Goal: Task Accomplishment & Management: Manage account settings

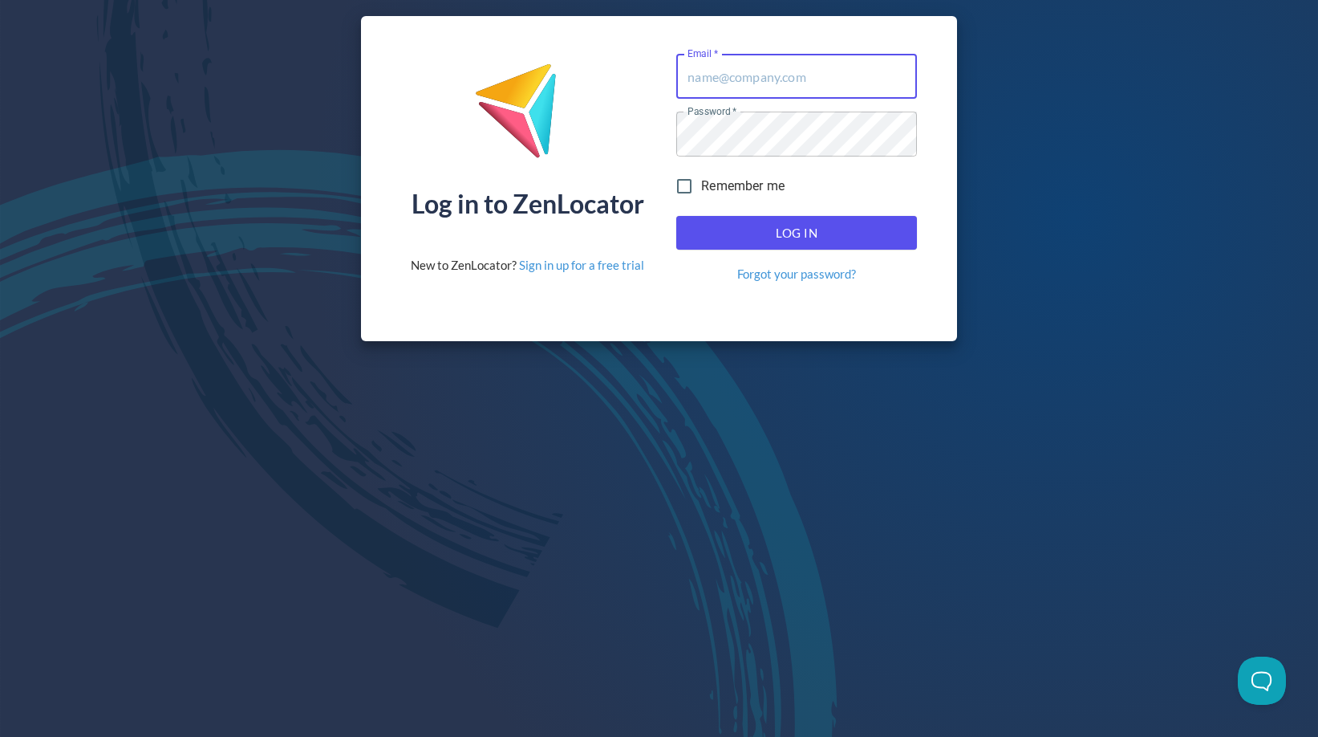
type input "[PERSON_NAME][EMAIL_ADDRESS][PERSON_NAME][DOMAIN_NAME]"
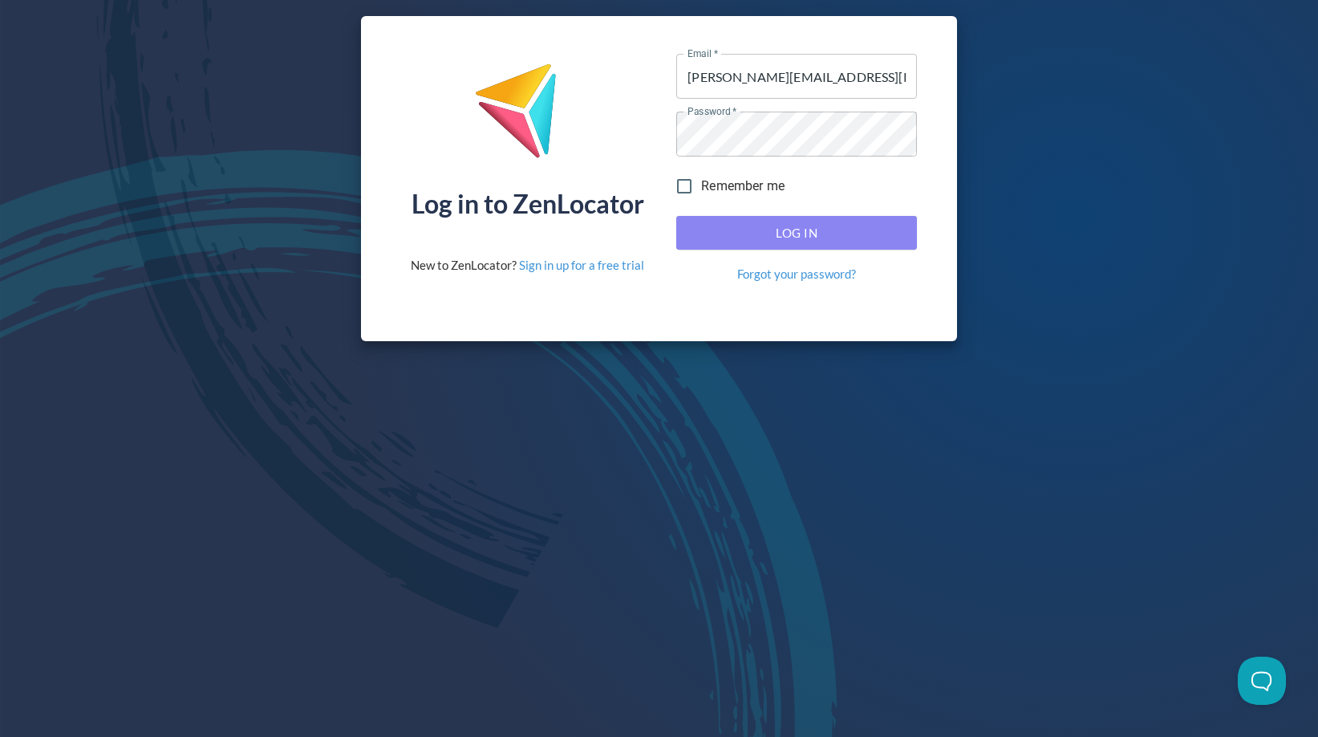
click at [826, 230] on span "Log In" at bounding box center [796, 232] width 205 height 21
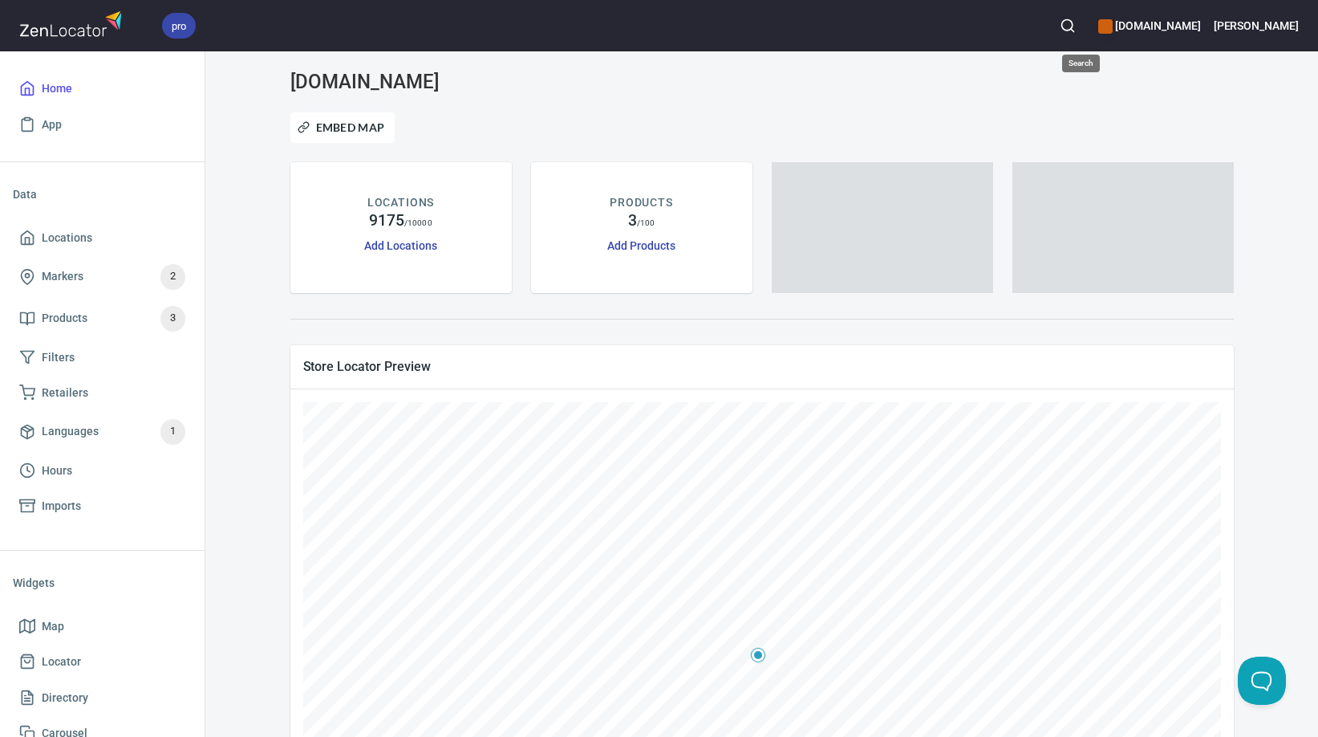
click at [1076, 26] on icon "button" at bounding box center [1068, 26] width 16 height 16
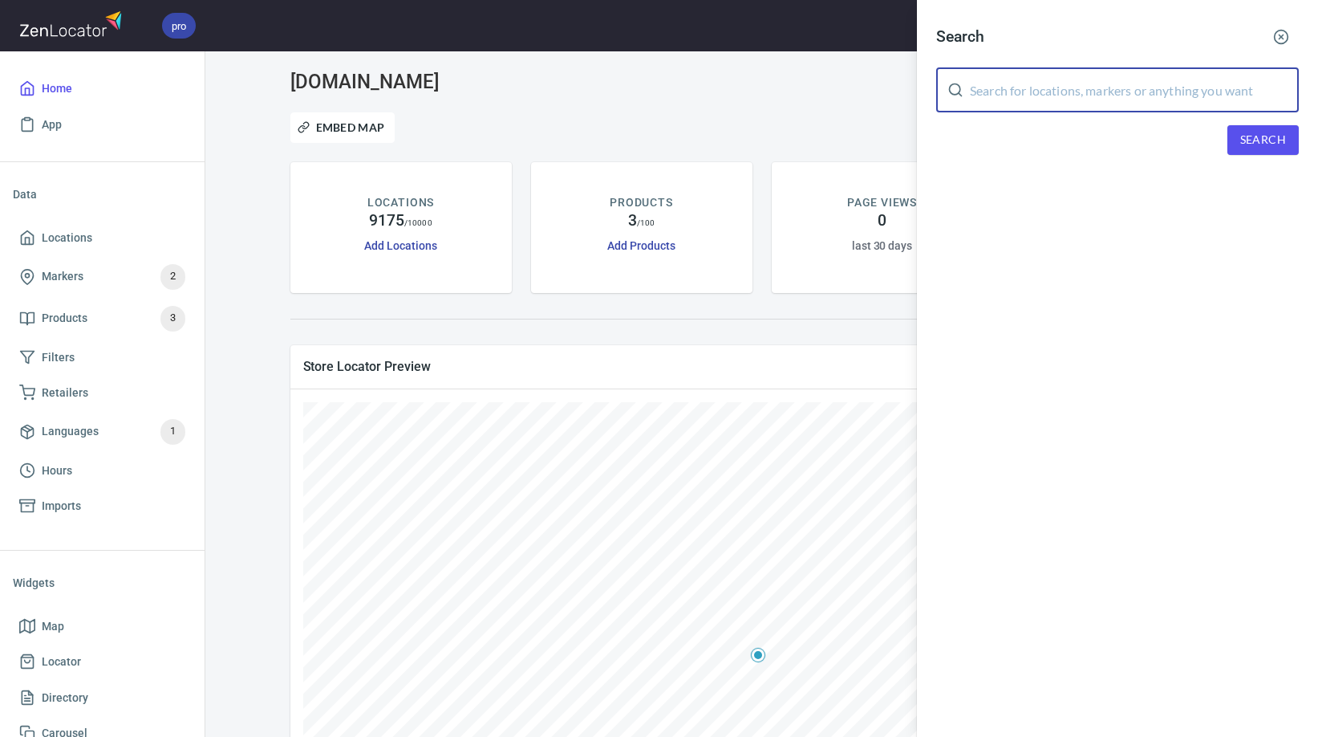
click at [1037, 97] on input "text" at bounding box center [1134, 89] width 329 height 45
type input "Bonsai"
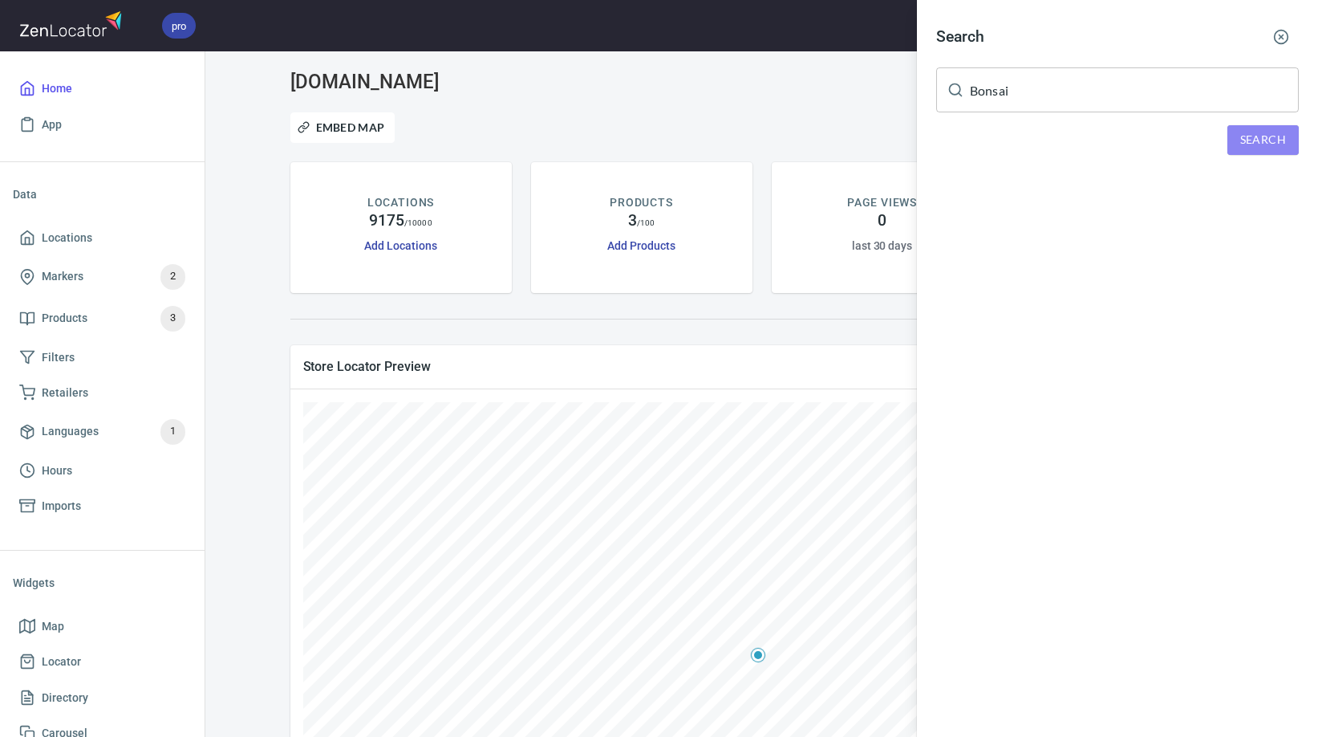
click at [1258, 135] on span "Search" at bounding box center [1263, 140] width 46 height 20
drag, startPoint x: 811, startPoint y: 109, endPoint x: 622, endPoint y: 132, distance: 190.7
click at [808, 109] on div at bounding box center [659, 368] width 1318 height 737
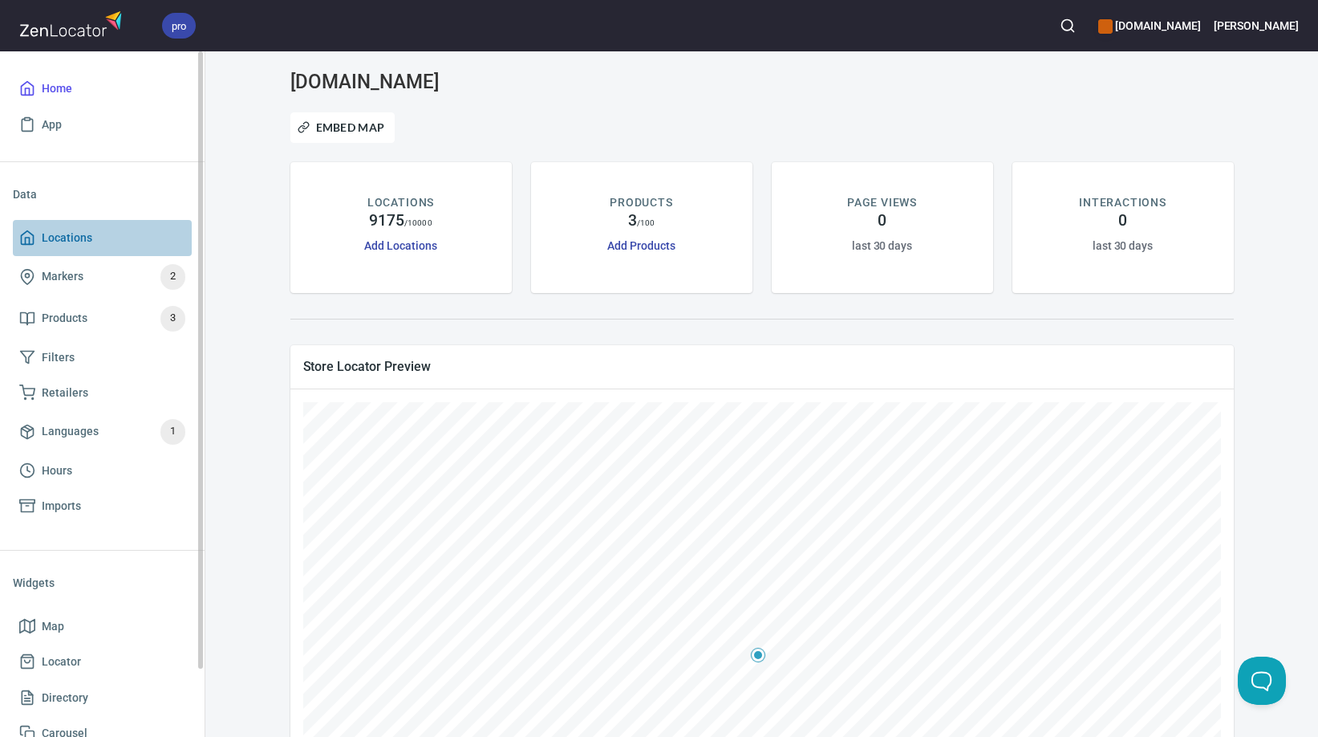
click at [63, 230] on span "Locations" at bounding box center [67, 238] width 51 height 20
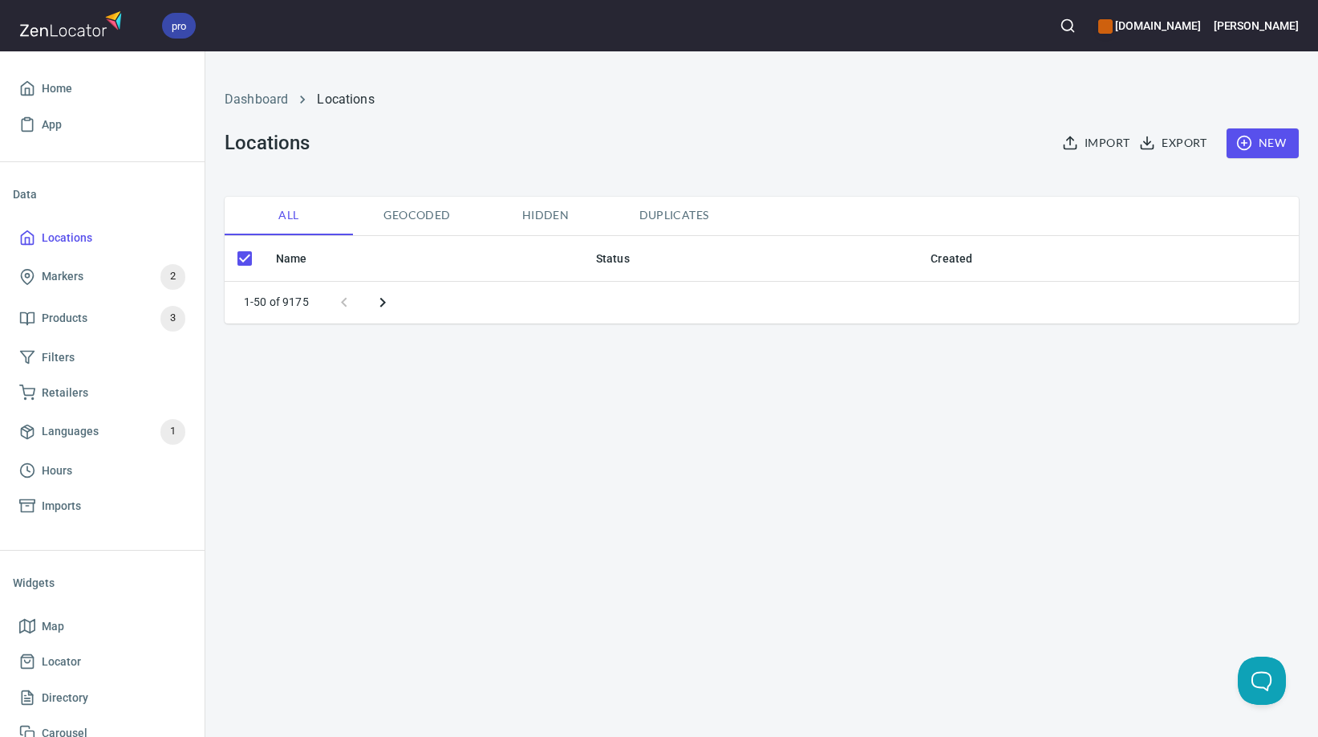
checkbox input "false"
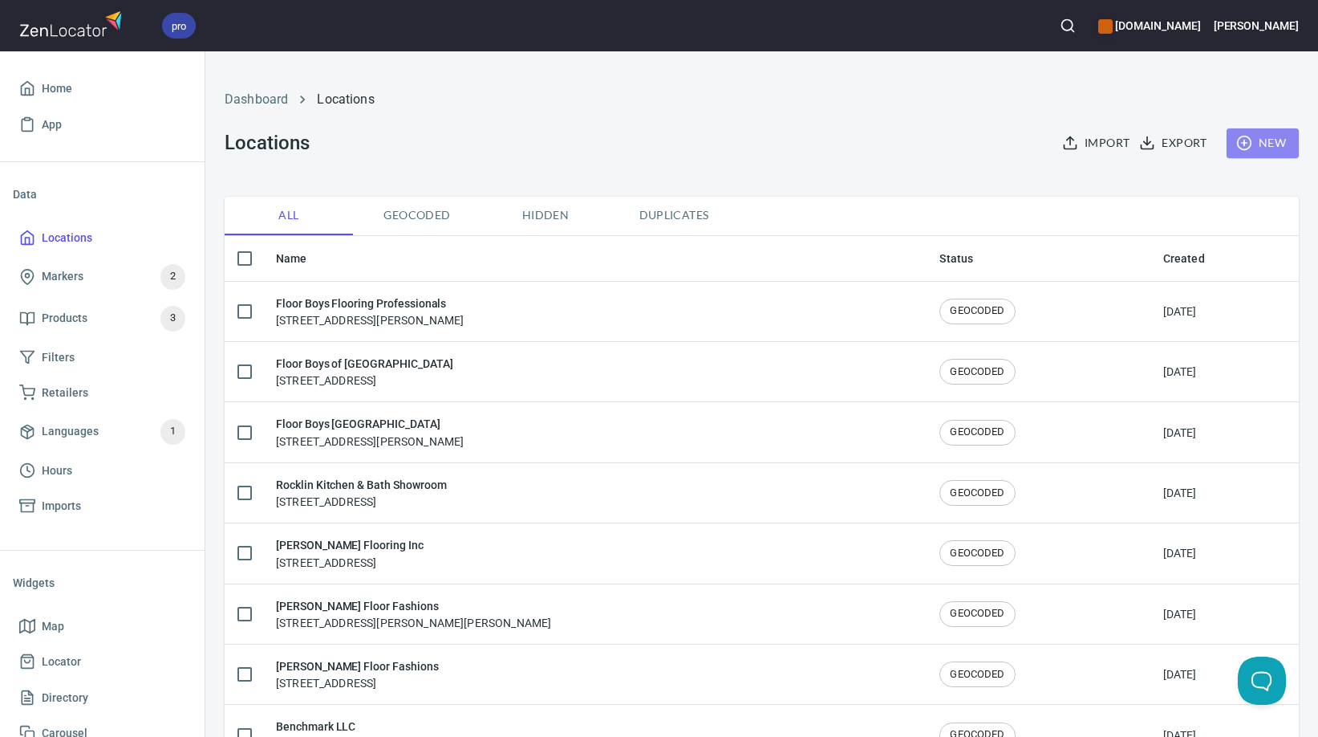
click at [1252, 138] on span "New" at bounding box center [1263, 143] width 47 height 20
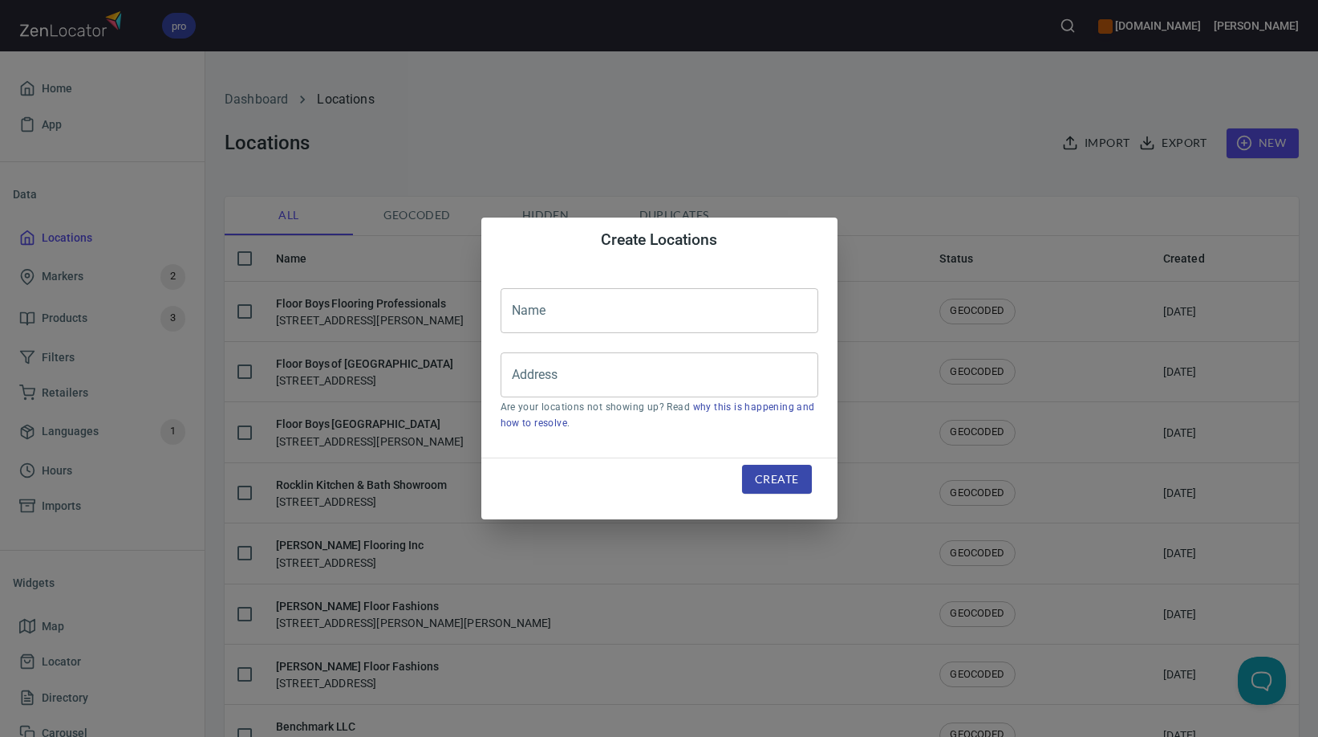
click at [570, 327] on input "text" at bounding box center [660, 310] width 318 height 45
type input "Bonsai"
click at [547, 375] on input "Address" at bounding box center [647, 374] width 279 height 30
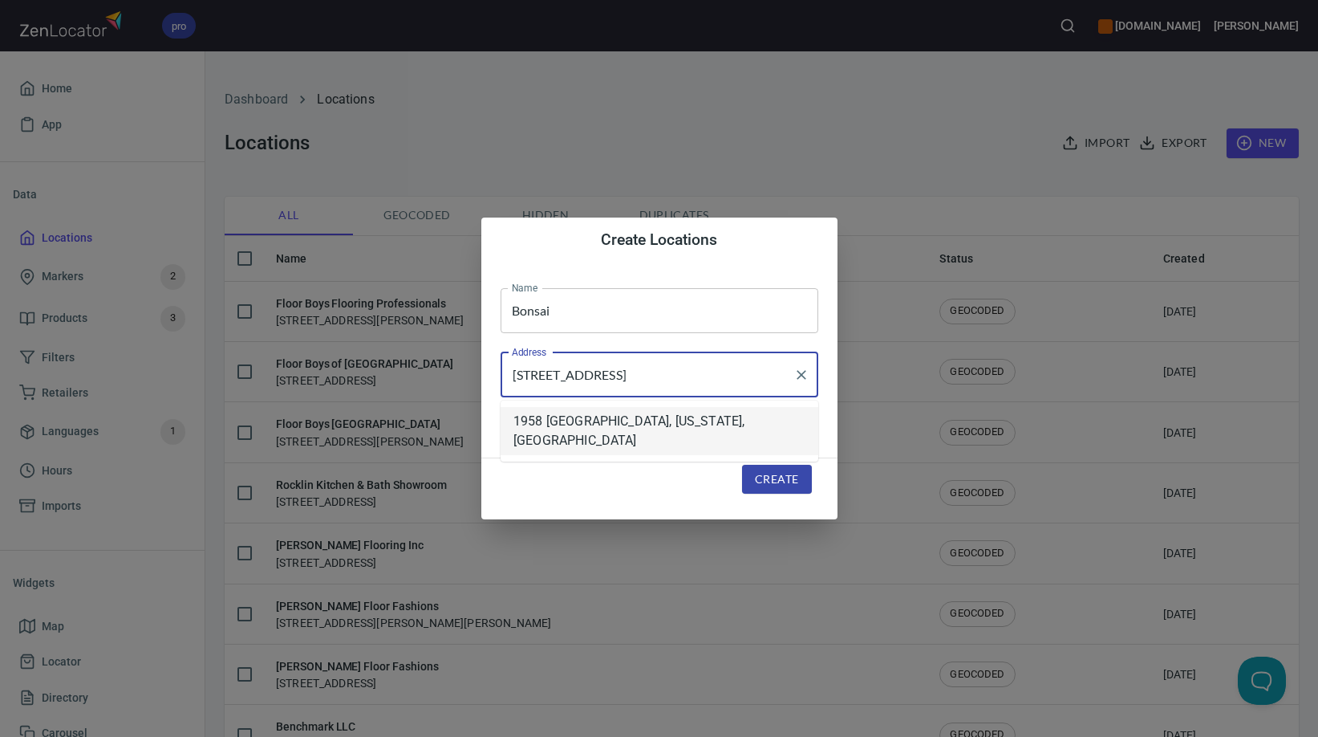
type input "[STREET_ADDRESS]"
click at [781, 473] on span "Create" at bounding box center [776, 479] width 43 height 20
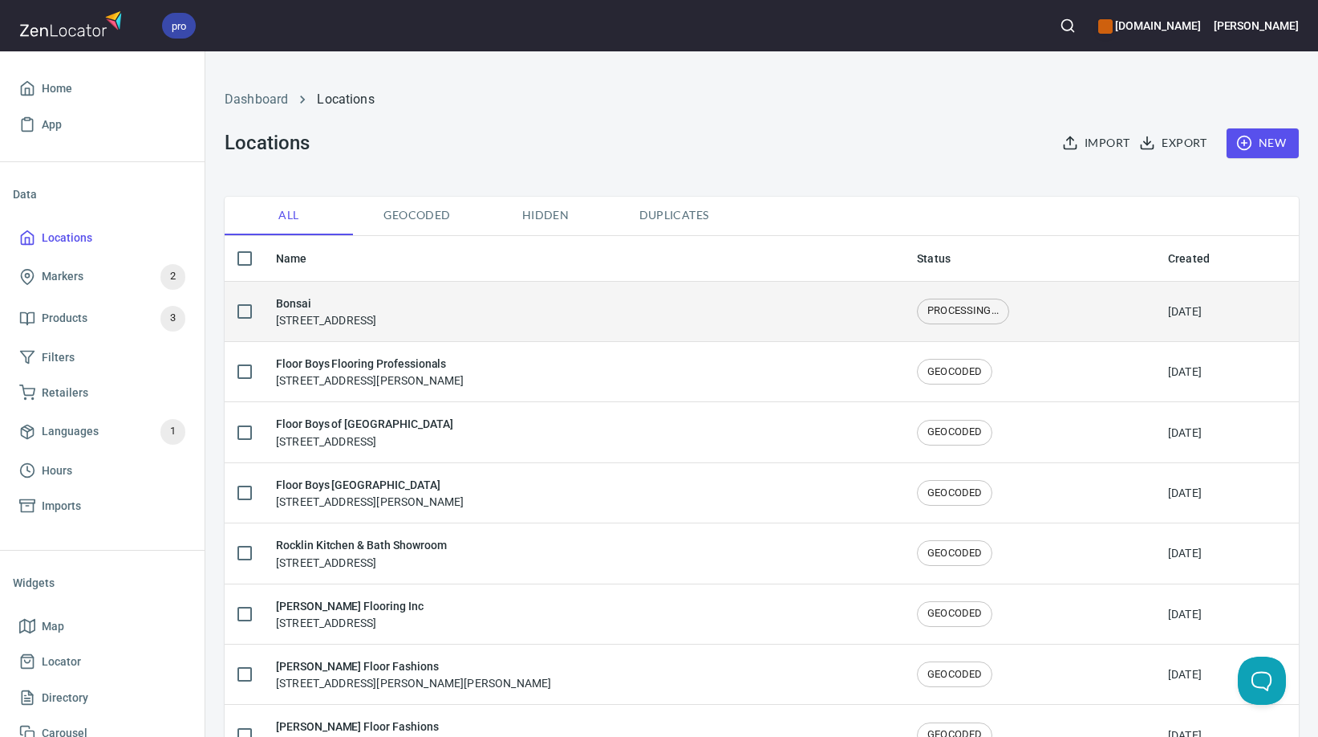
click at [361, 320] on div "Bonsai [STREET_ADDRESS]" at bounding box center [326, 311] width 100 height 34
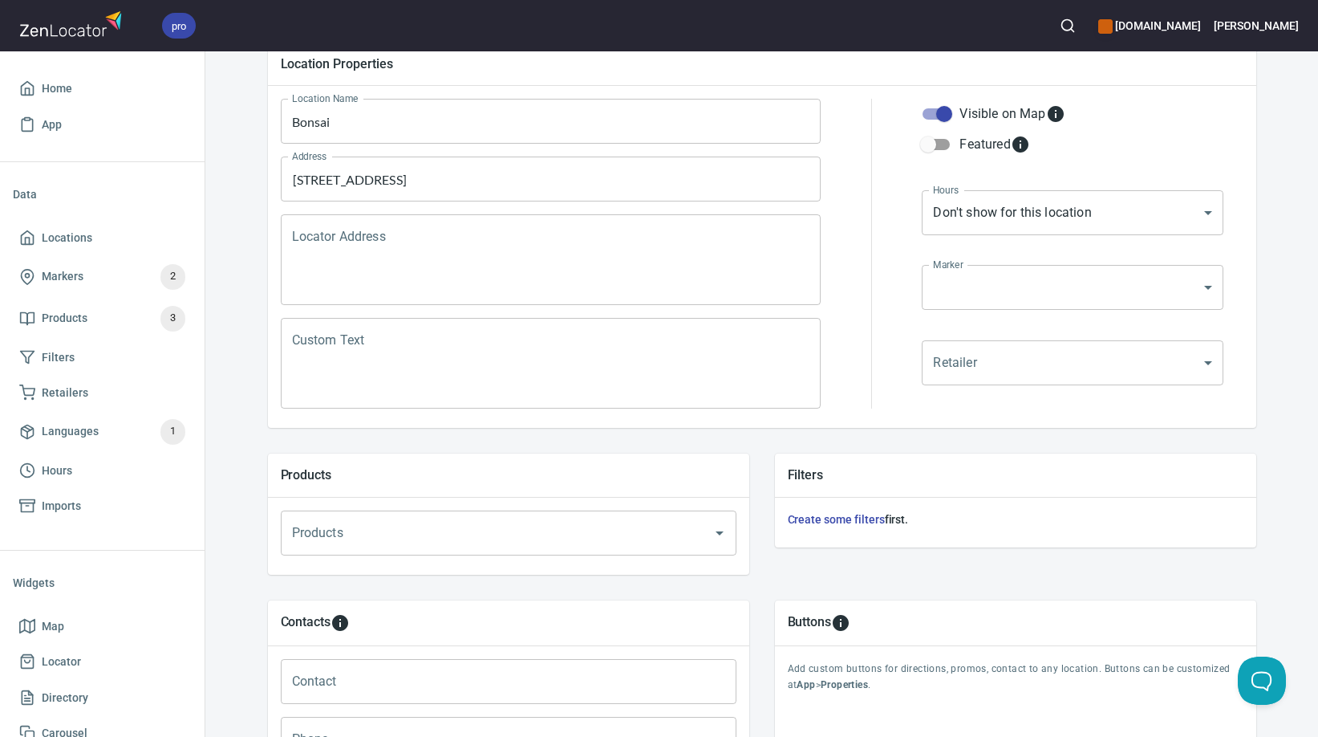
scroll to position [241, 0]
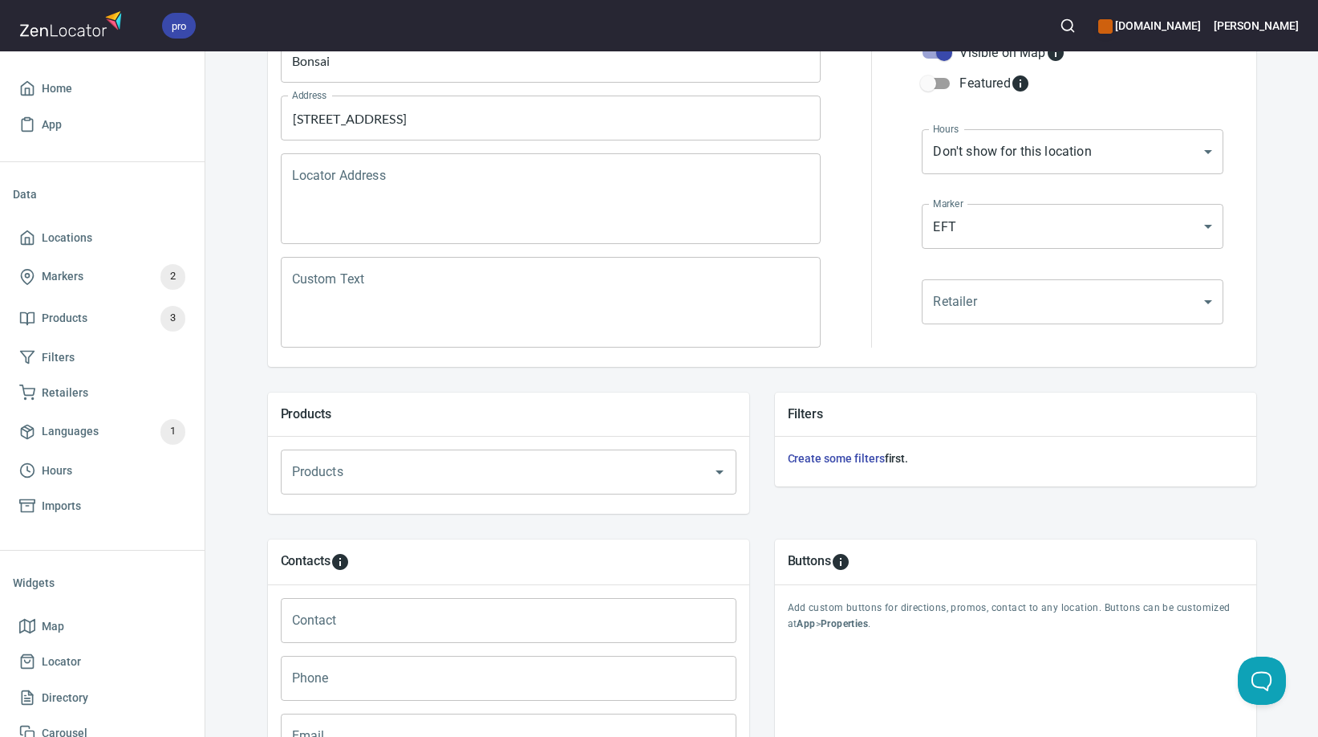
click at [363, 672] on input "Phone" at bounding box center [509, 678] width 456 height 45
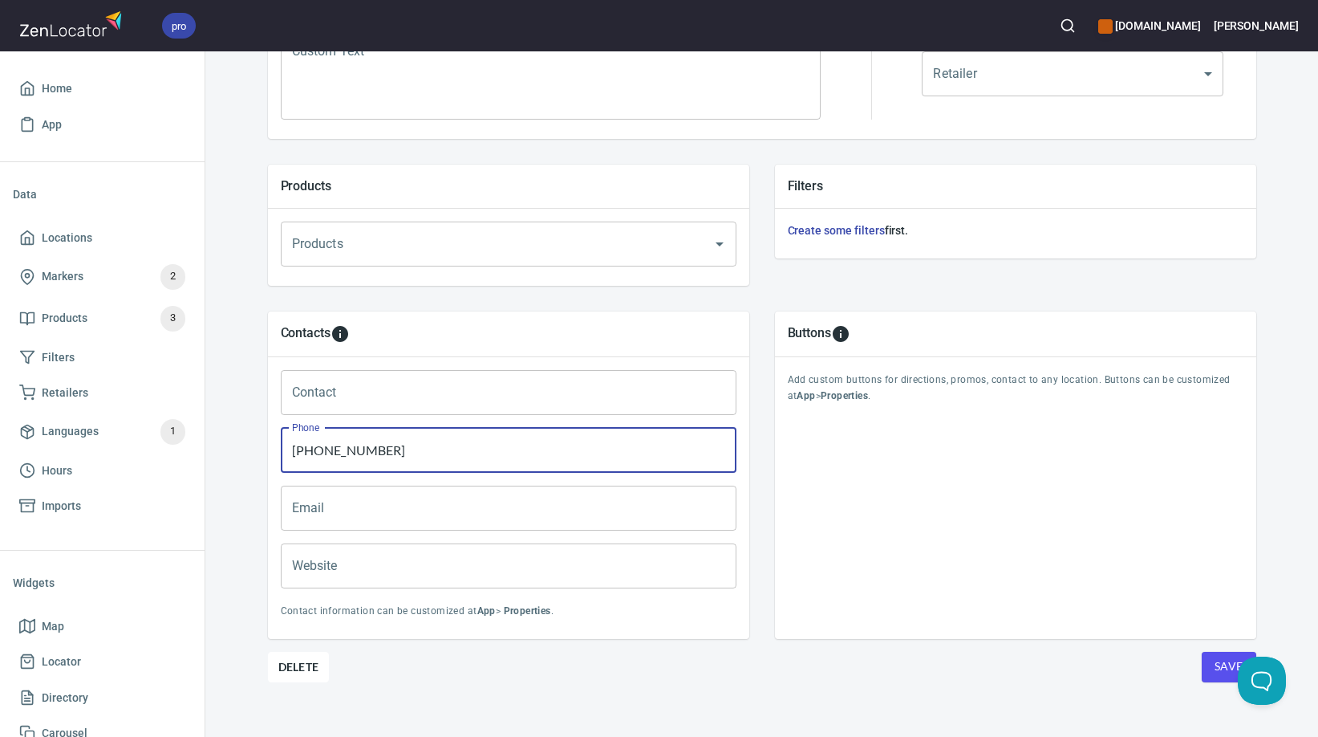
scroll to position [485, 0]
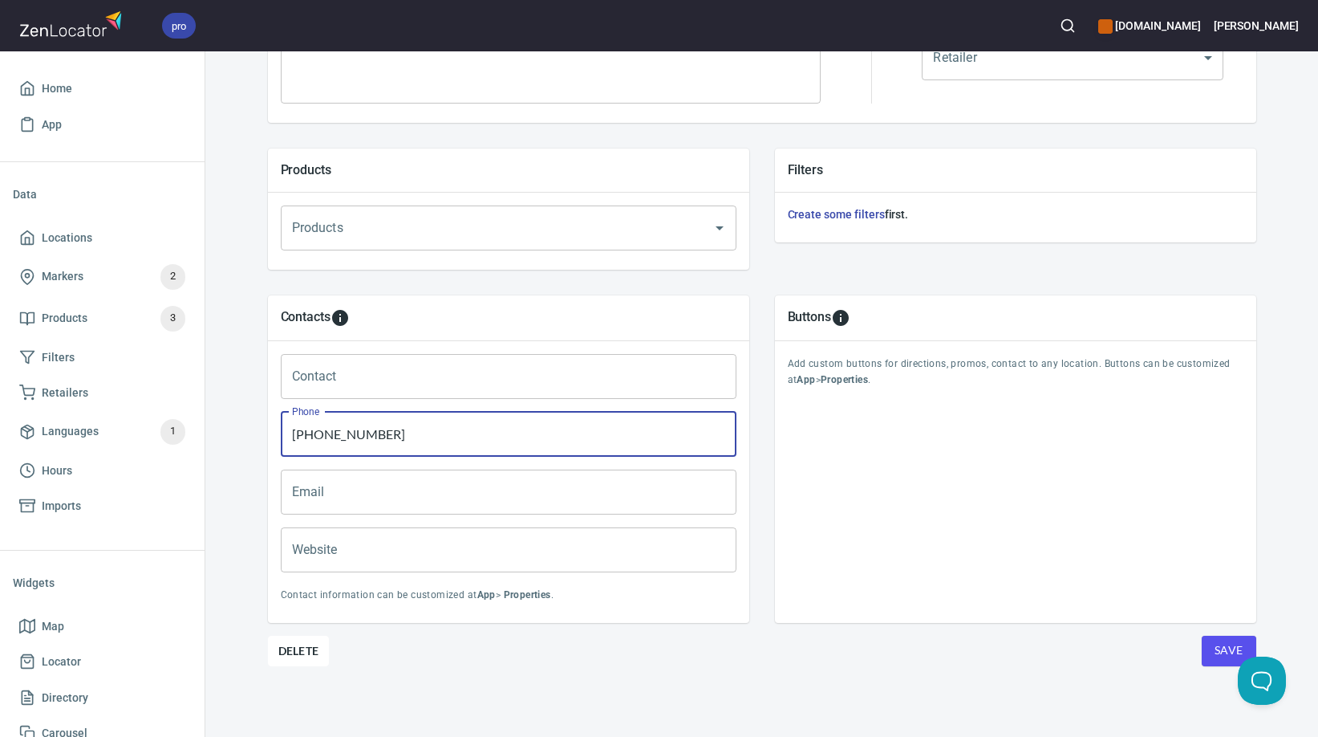
type input "[PHONE_NUMBER]"
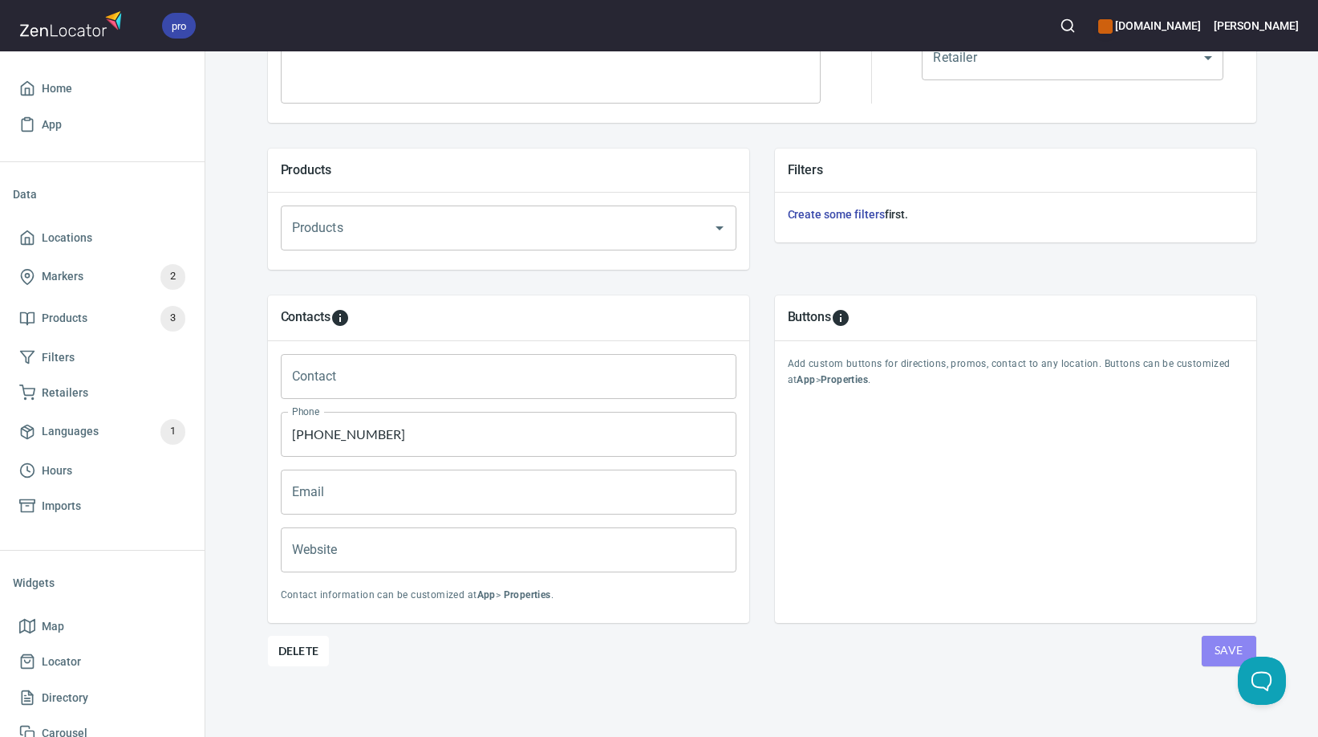
click at [1216, 654] on span "Save" at bounding box center [1229, 650] width 29 height 20
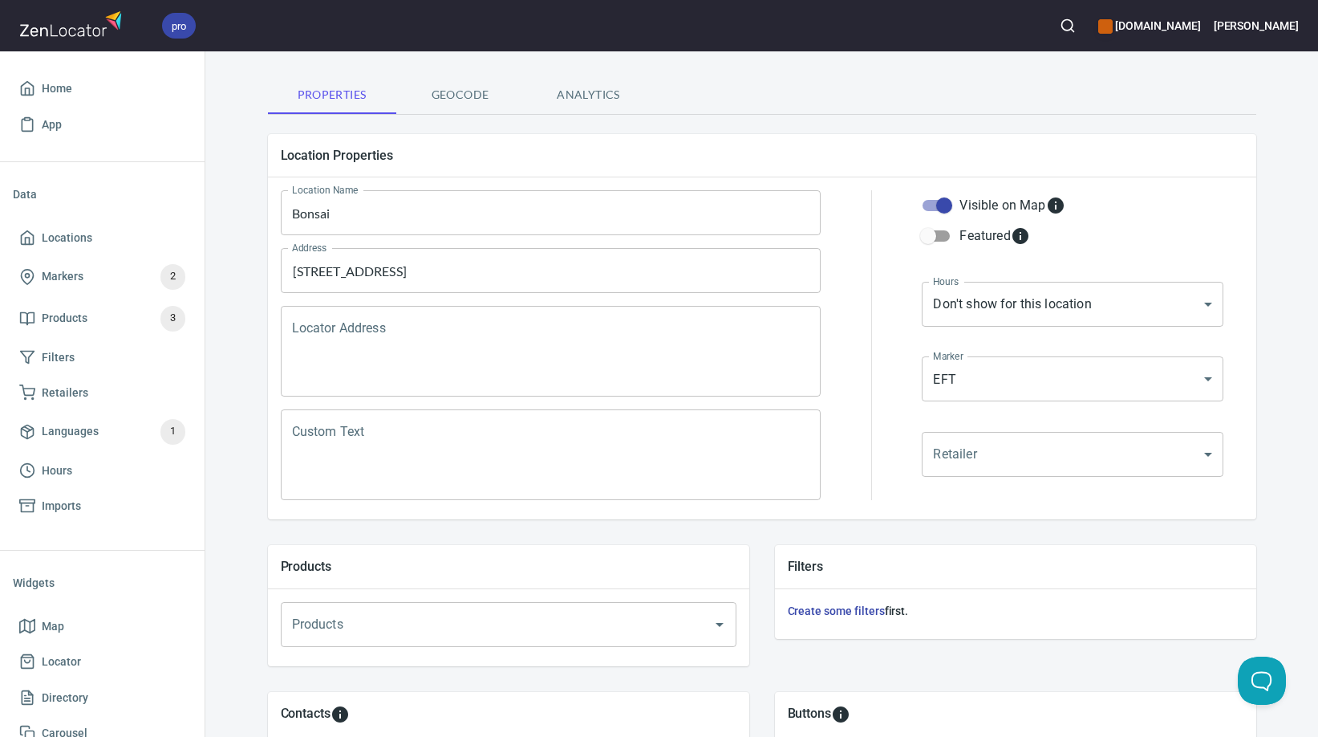
scroll to position [3, 0]
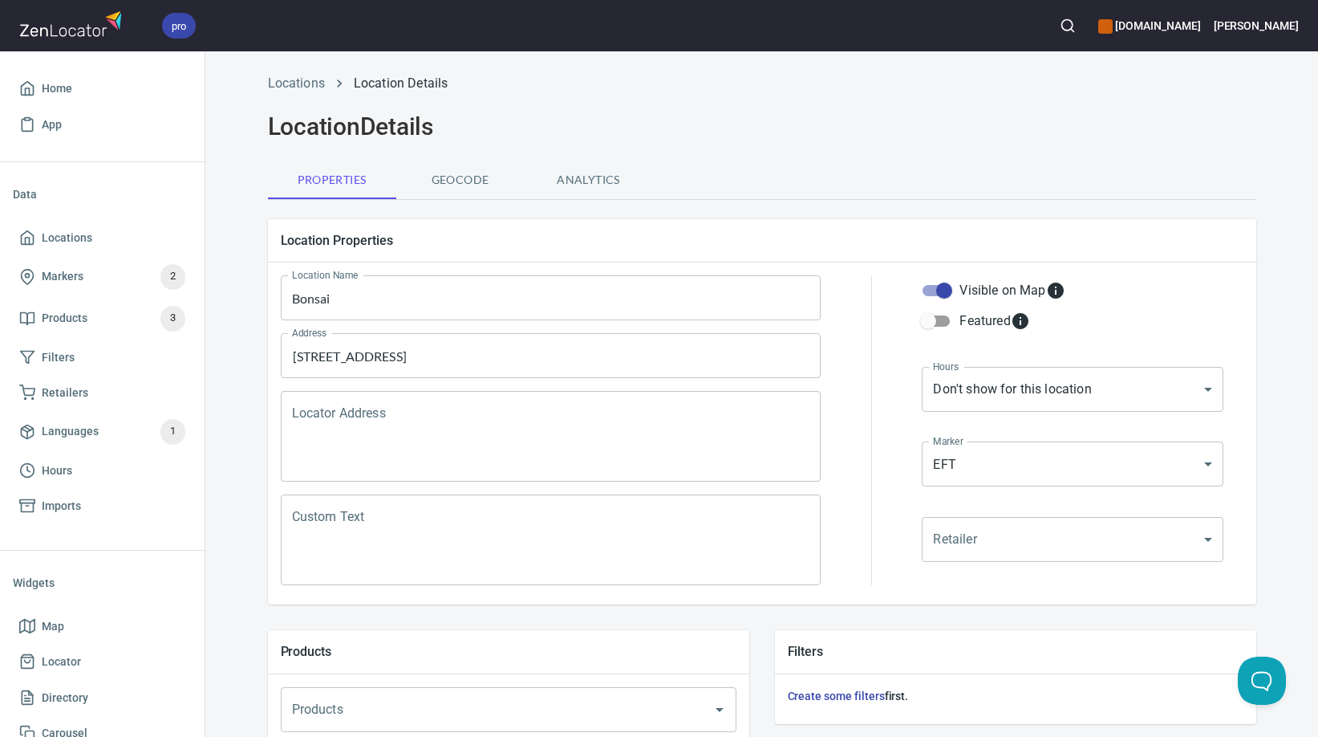
click at [380, 298] on input "Bonsai" at bounding box center [551, 297] width 541 height 45
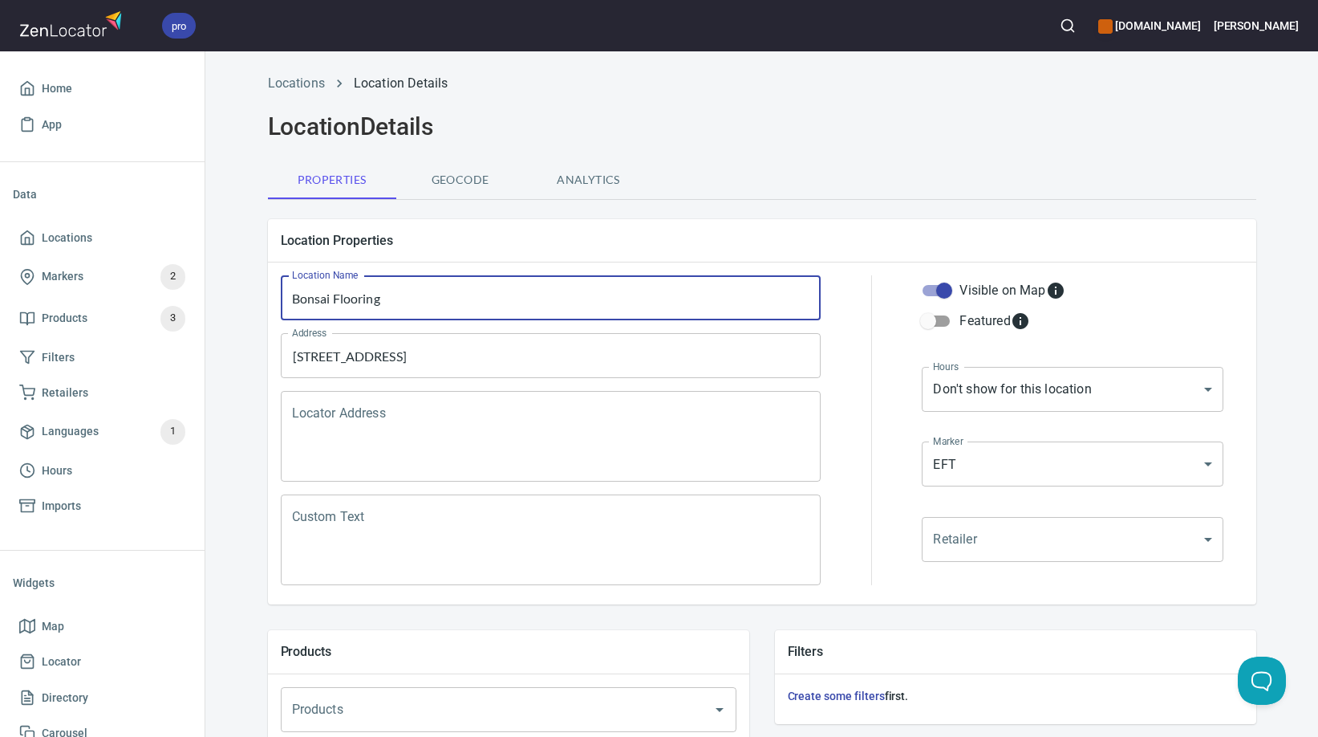
type input "Bonsai Flooring"
click at [817, 139] on h2 "Location Details" at bounding box center [762, 126] width 988 height 29
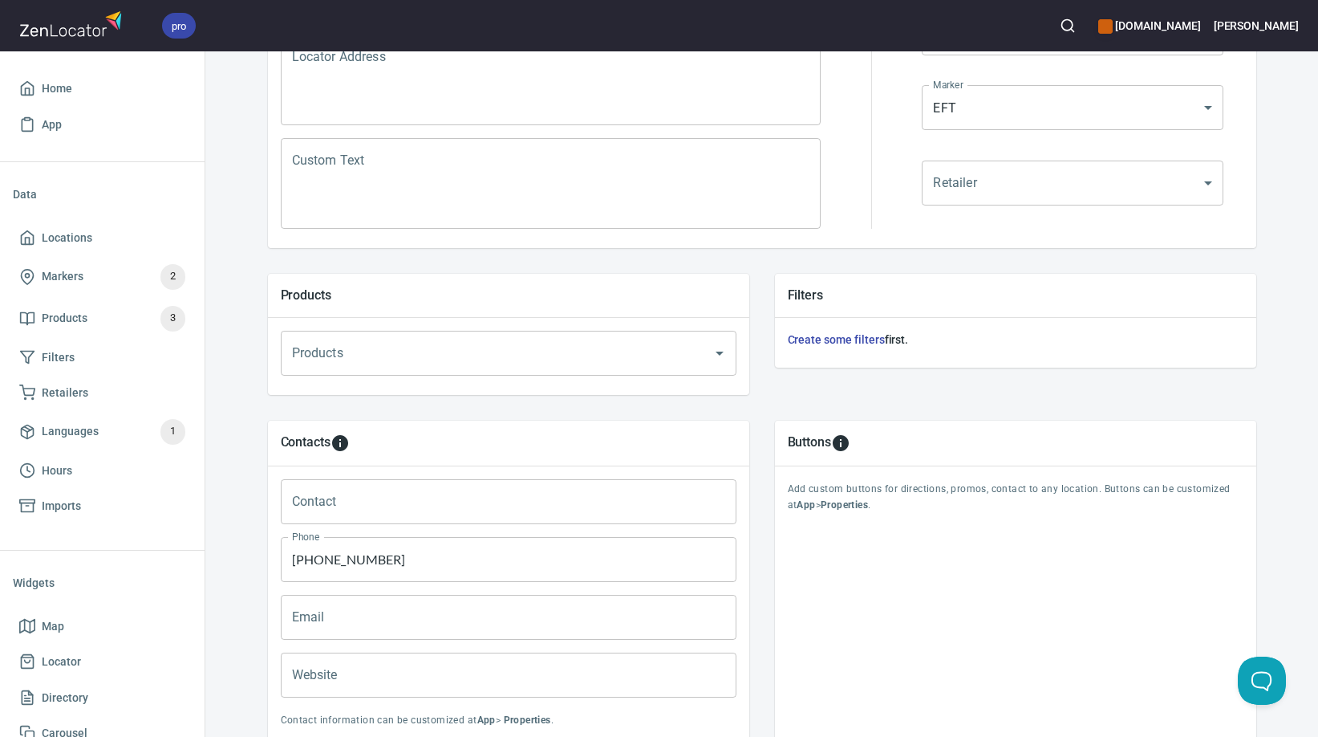
scroll to position [485, 0]
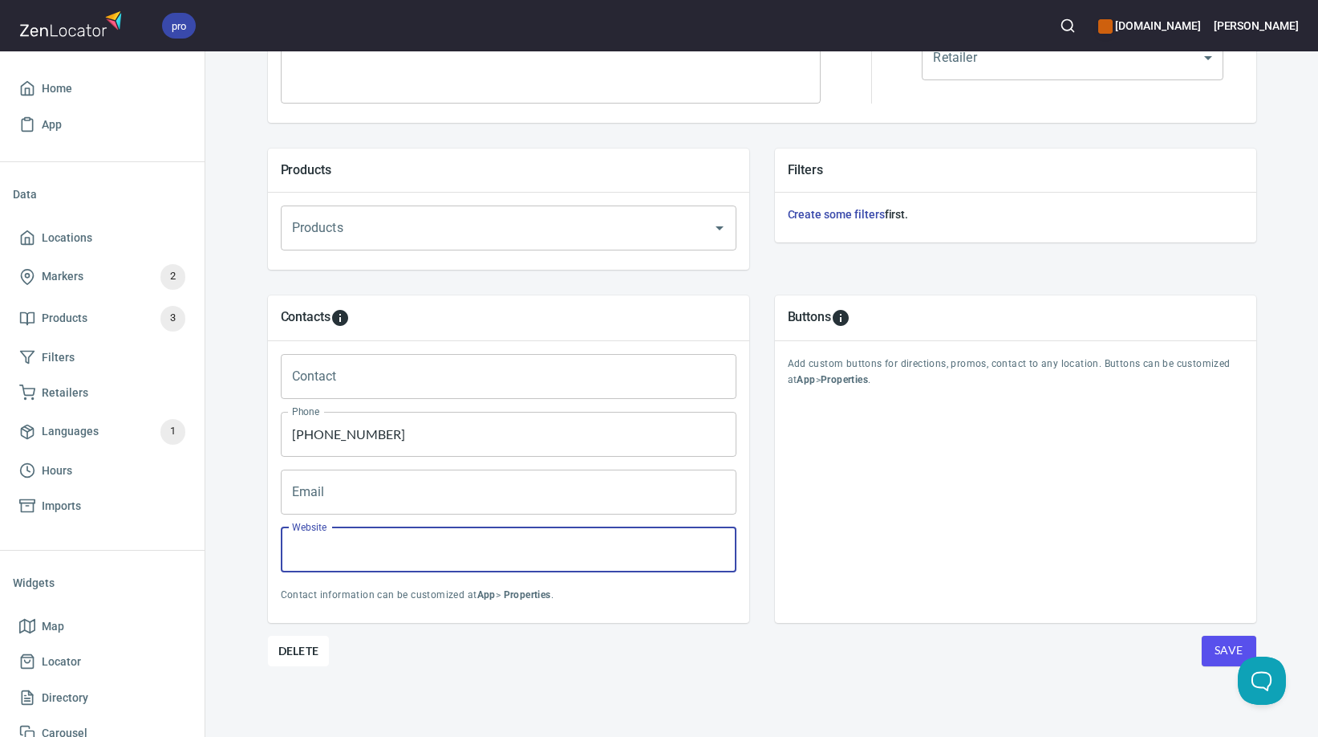
click at [332, 540] on input "Website" at bounding box center [509, 549] width 456 height 45
paste input "[URL][DOMAIN_NAME]"
type input "[URL][DOMAIN_NAME]"
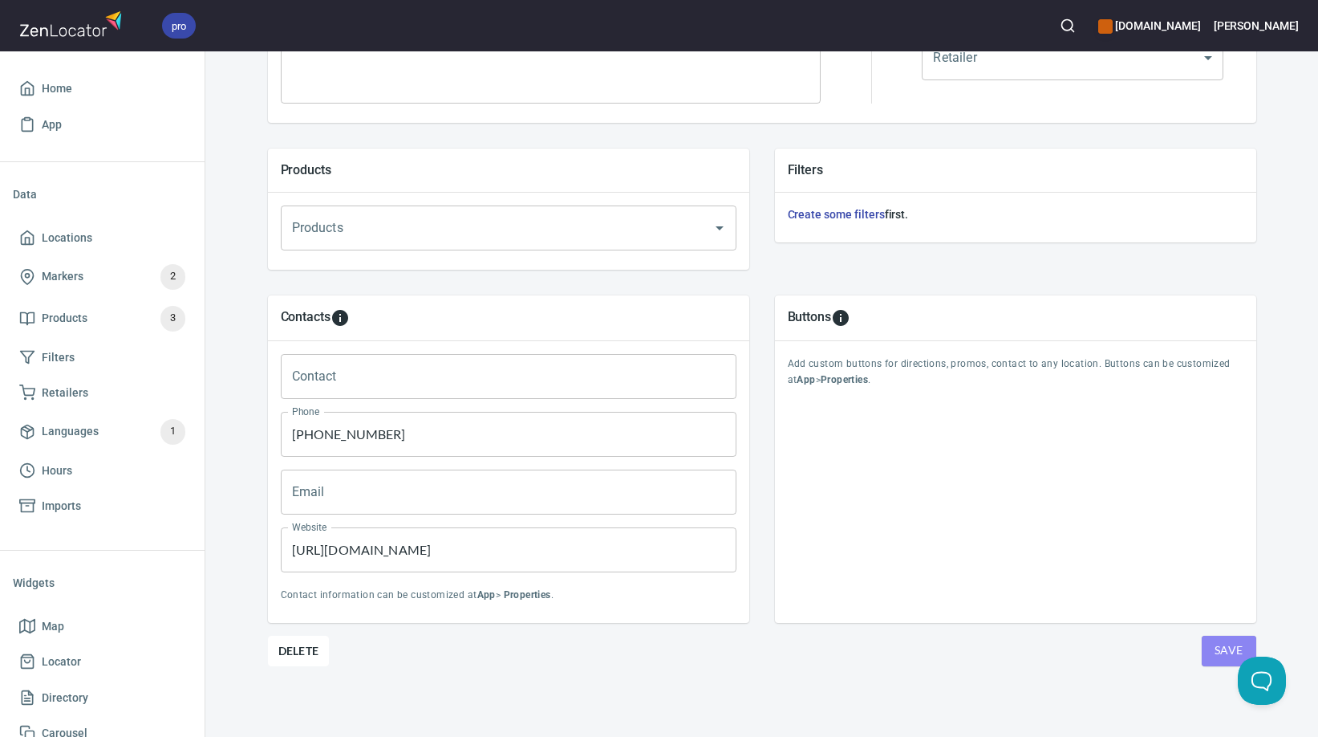
click at [1220, 644] on span "Save" at bounding box center [1229, 650] width 29 height 20
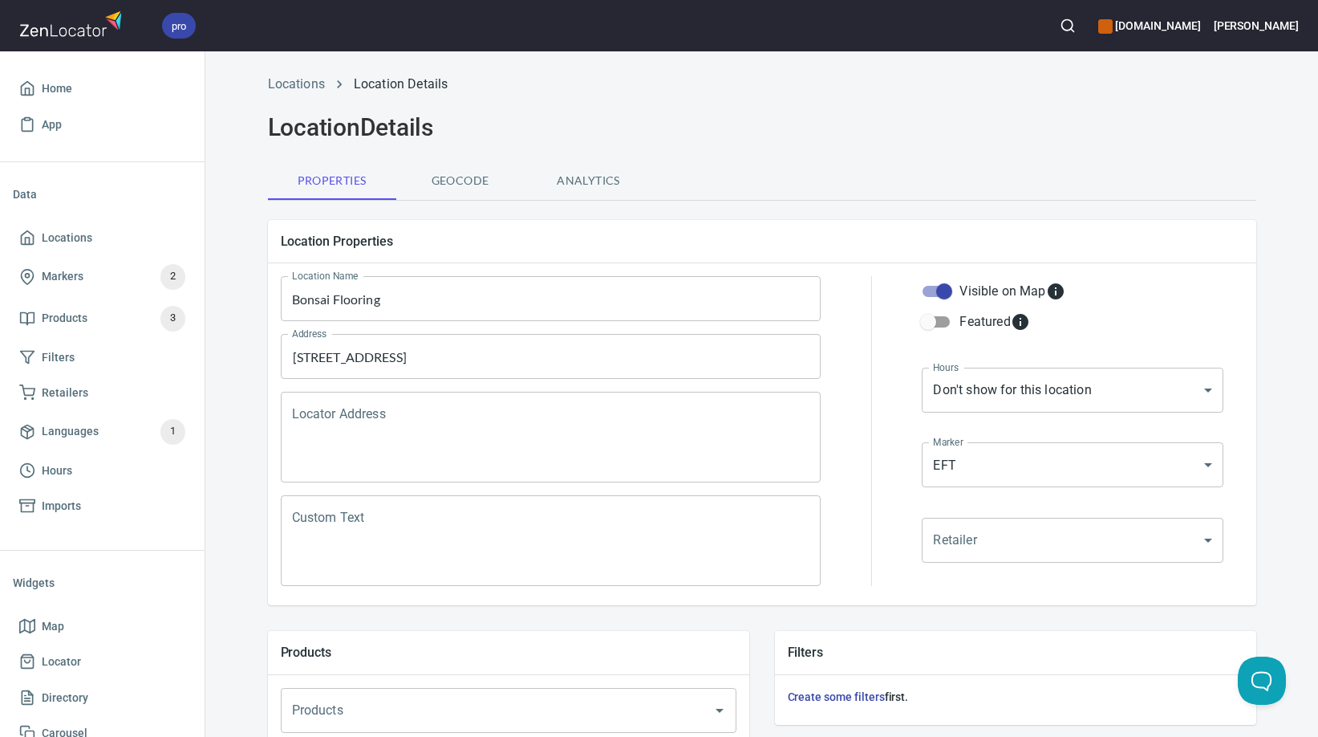
scroll to position [0, 0]
click at [69, 238] on span "Locations" at bounding box center [67, 238] width 51 height 20
